Goal: Transaction & Acquisition: Purchase product/service

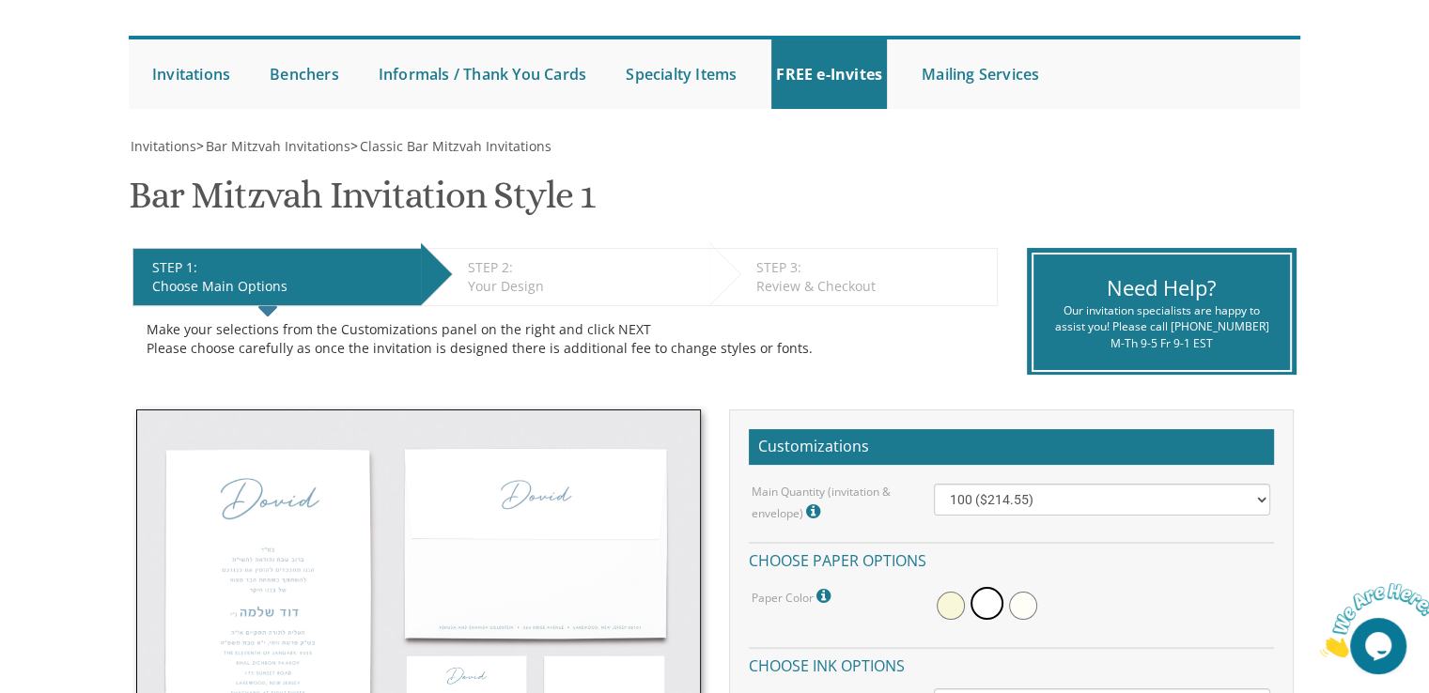
scroll to position [113, 0]
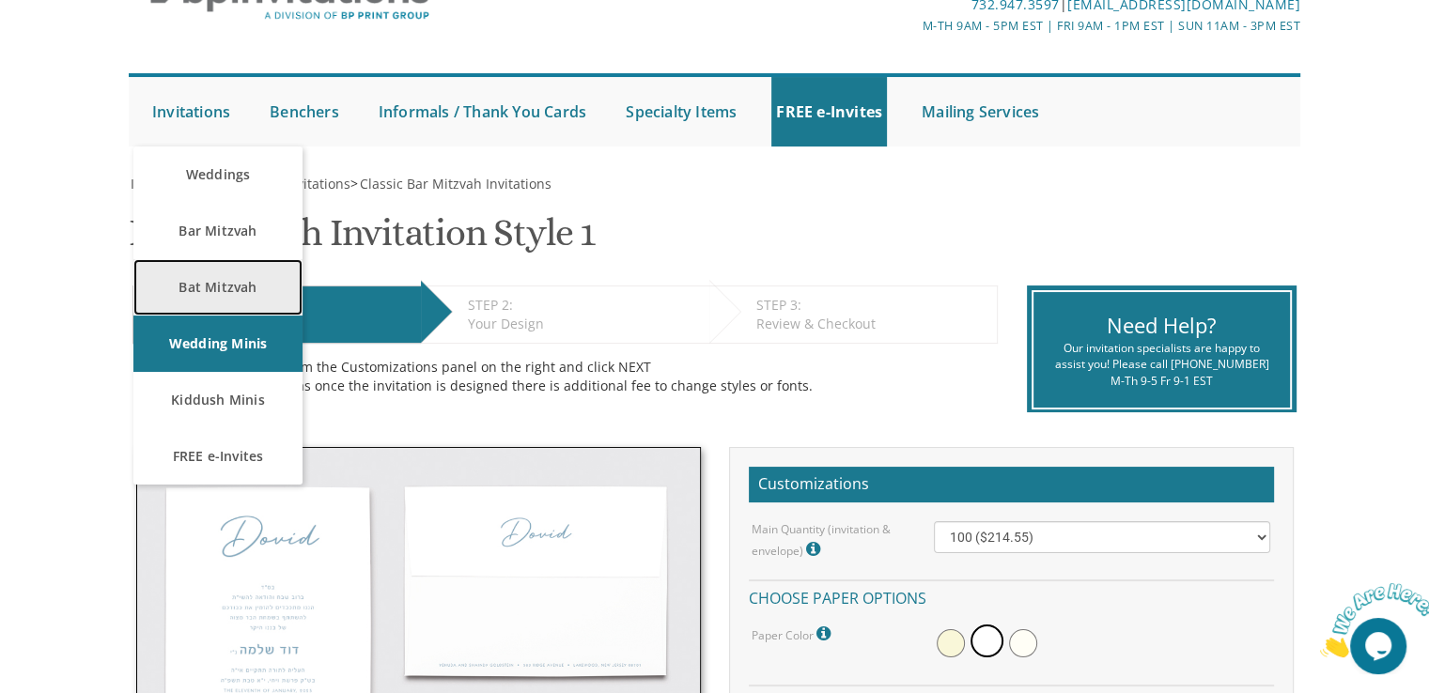
click at [198, 283] on link "Bat Mitzvah" at bounding box center [217, 287] width 169 height 56
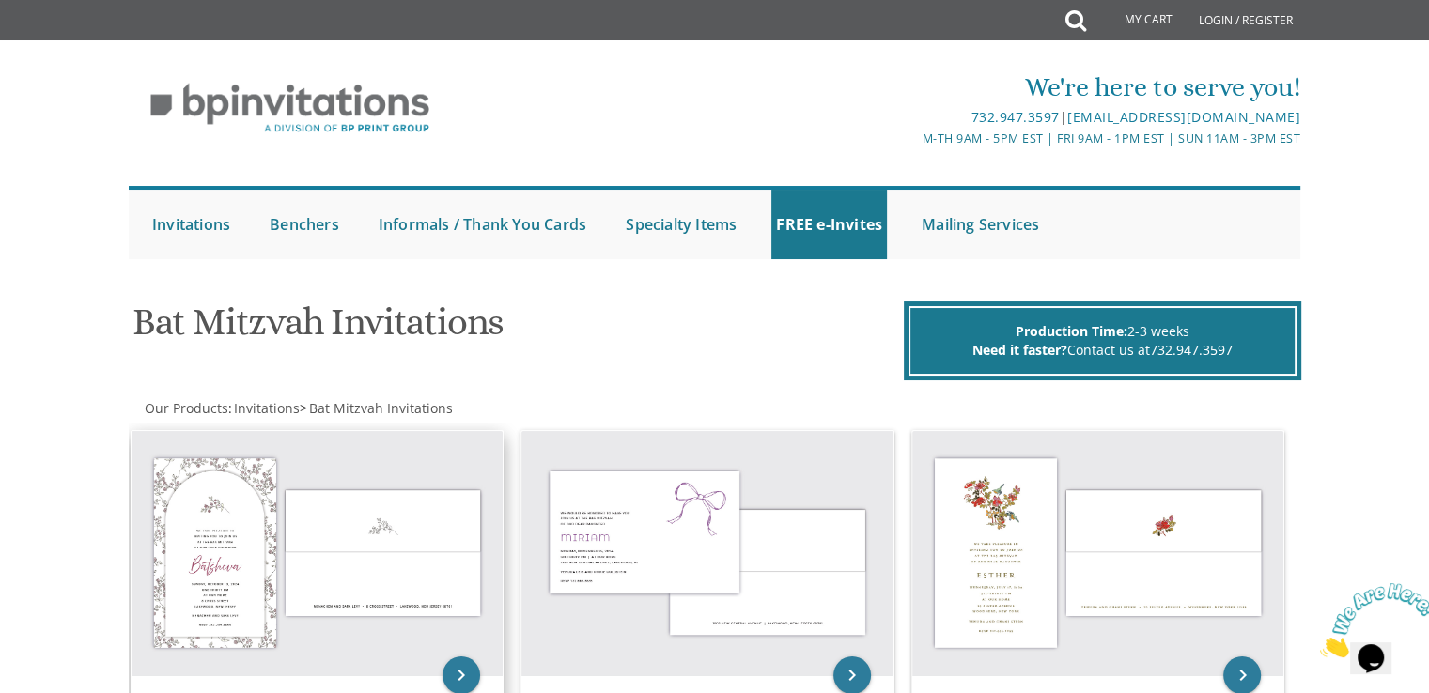
click at [229, 539] on img at bounding box center [317, 553] width 372 height 244
click at [971, 583] on img at bounding box center [1098, 553] width 372 height 244
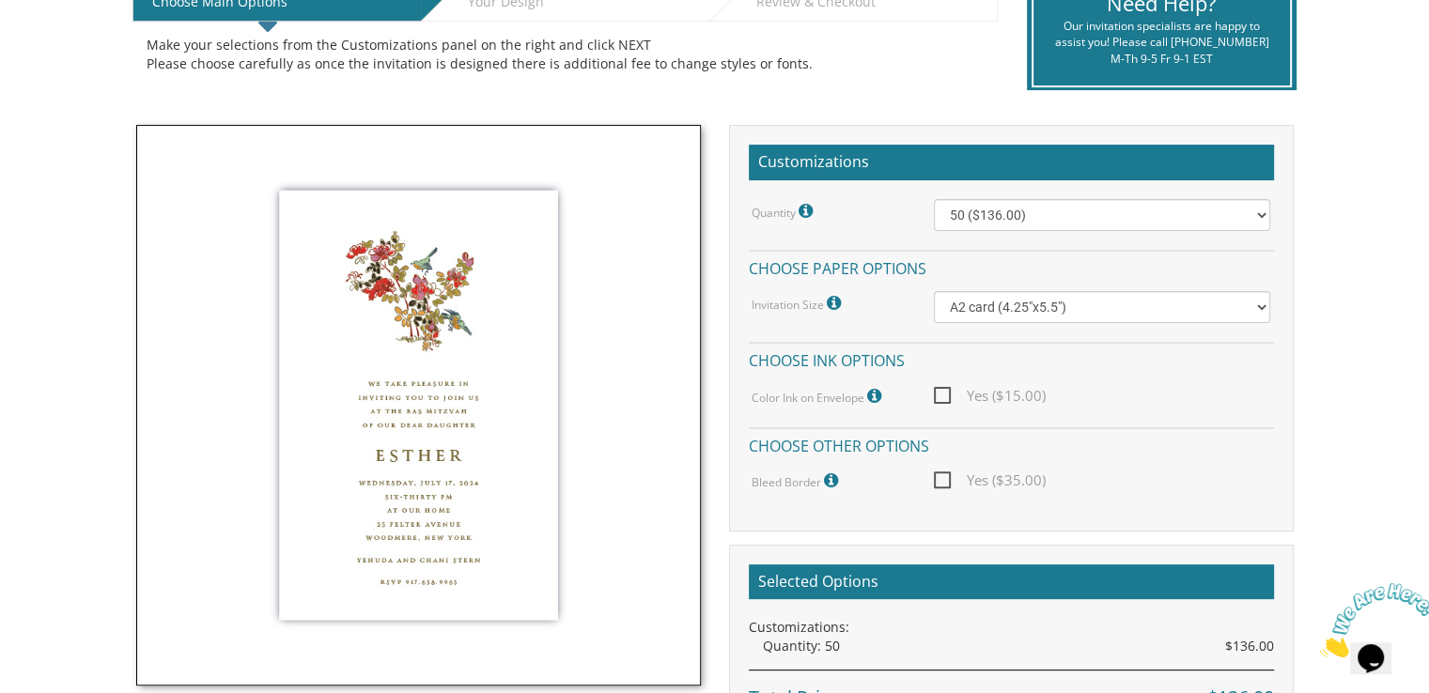
scroll to position [451, 0]
